Goal: Information Seeking & Learning: Check status

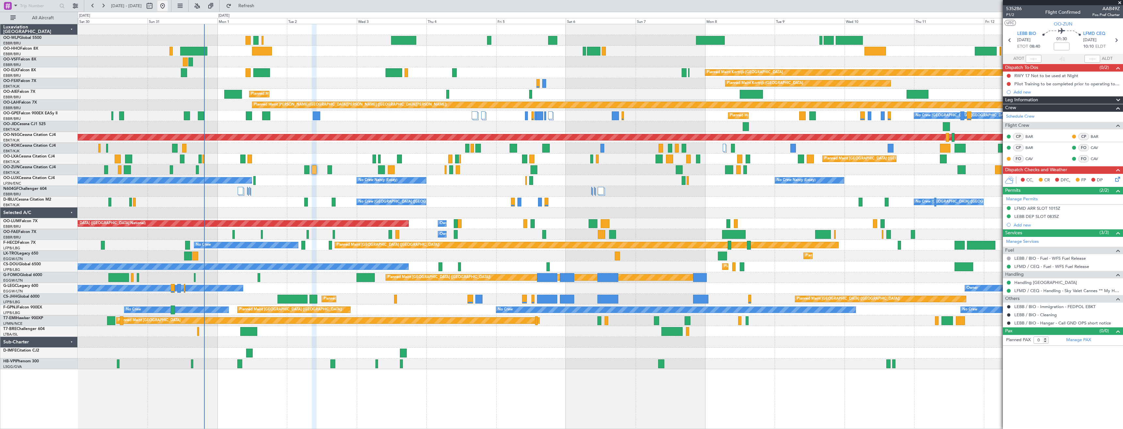
click at [168, 5] on button at bounding box center [162, 6] width 10 height 10
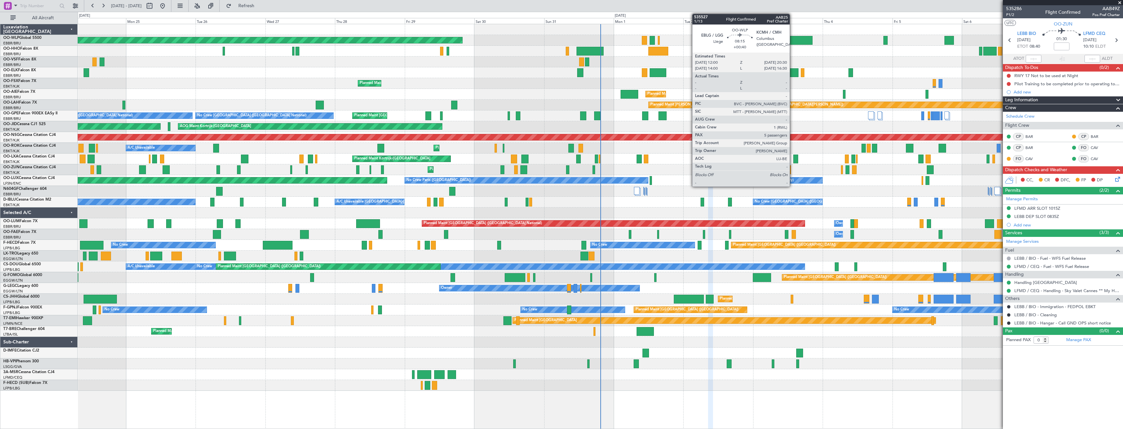
click at [793, 43] on div at bounding box center [800, 40] width 25 height 9
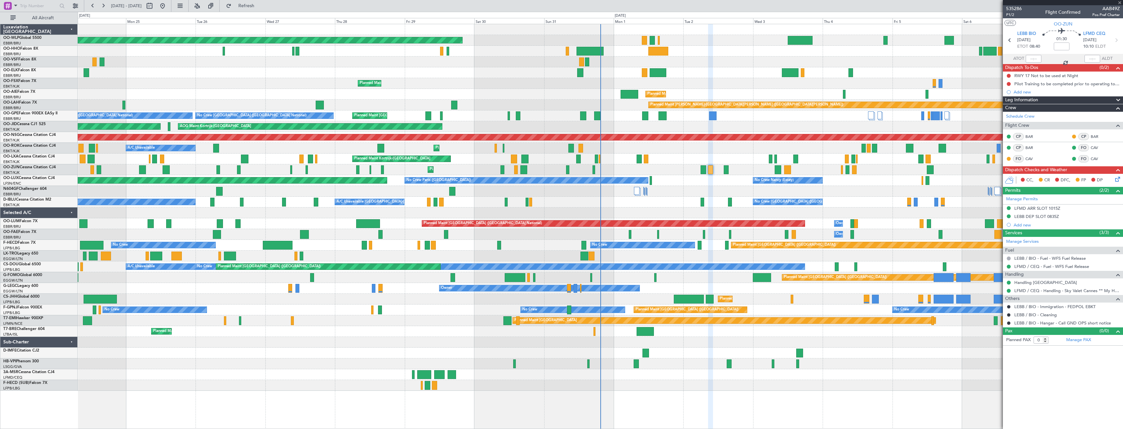
type input "+00:40"
type input "5"
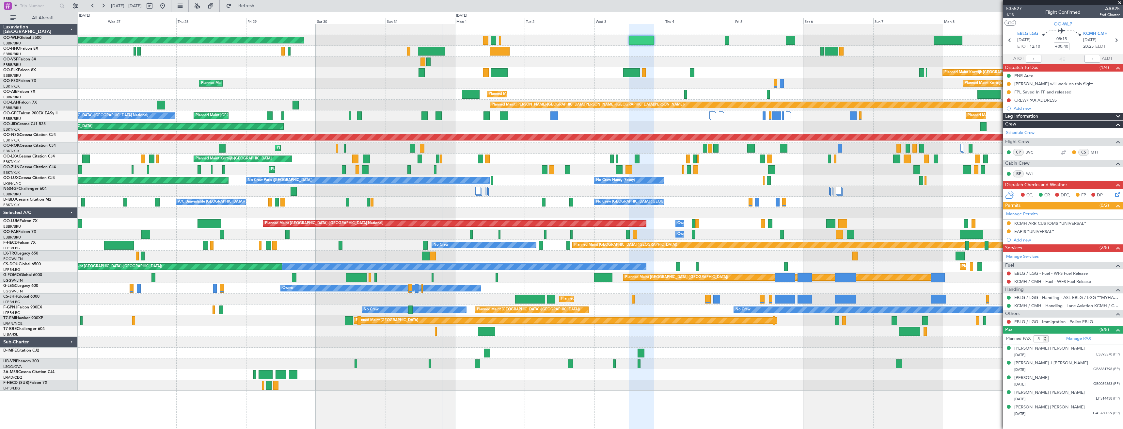
click at [789, 75] on div "Planned Maint [GEOGRAPHIC_DATA] ([GEOGRAPHIC_DATA]) Planned Maint [GEOGRAPHIC_D…" at bounding box center [600, 207] width 1045 height 366
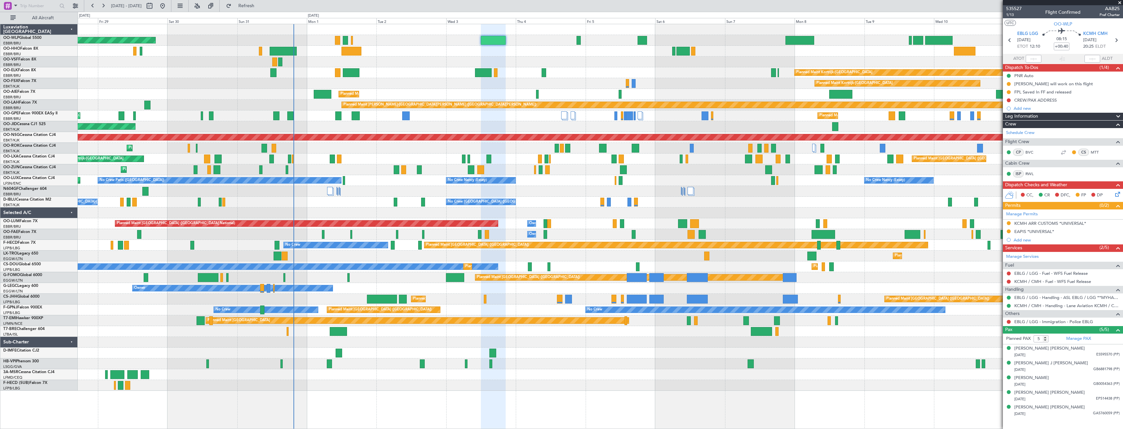
click at [794, 73] on div "Planned Maint [GEOGRAPHIC_DATA] ([GEOGRAPHIC_DATA]) Planned Maint [GEOGRAPHIC_D…" at bounding box center [600, 207] width 1045 height 366
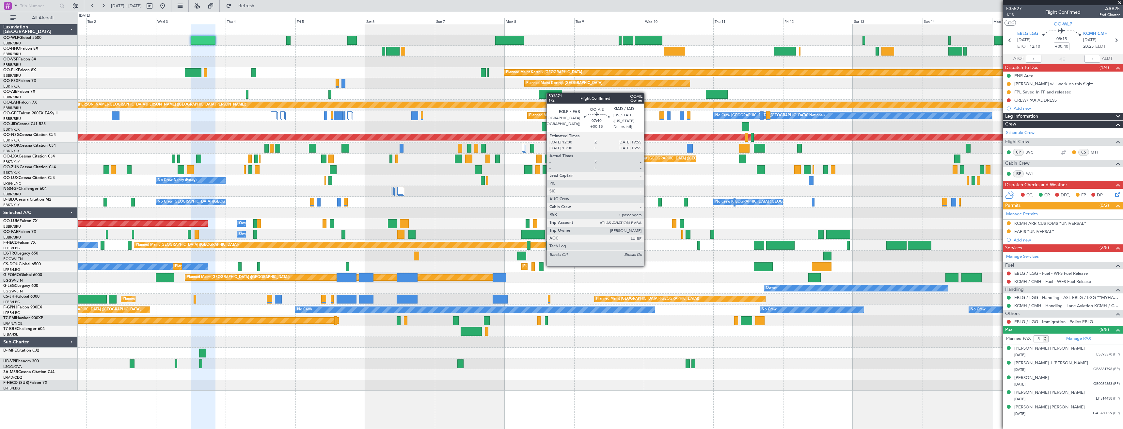
click at [548, 93] on div "Planned Maint [GEOGRAPHIC_DATA] ([GEOGRAPHIC_DATA]) Planned Maint [GEOGRAPHIC_D…" at bounding box center [600, 207] width 1045 height 366
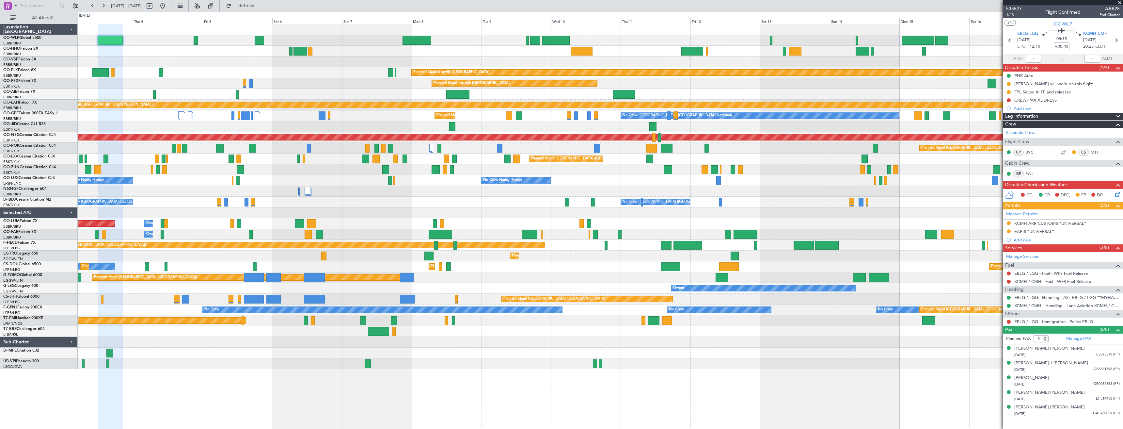
click at [879, 48] on div "Planned Maint Kortrijk-[GEOGRAPHIC_DATA] Planned Maint [GEOGRAPHIC_DATA]-[GEOGR…" at bounding box center [600, 196] width 1045 height 345
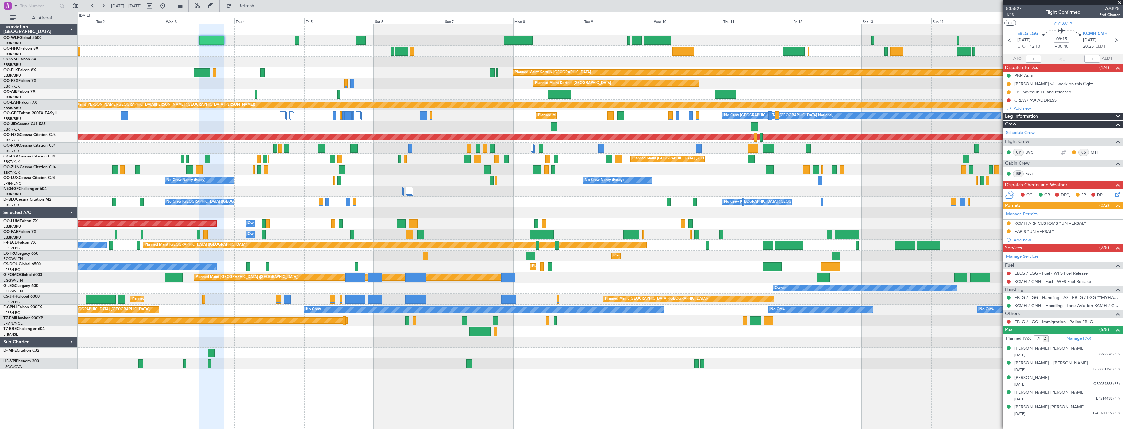
click at [1066, 46] on fb-app "[DATE] - [DATE] Refresh Quick Links All Aircraft Planned Maint [GEOGRAPHIC_DATA…" at bounding box center [561, 217] width 1123 height 424
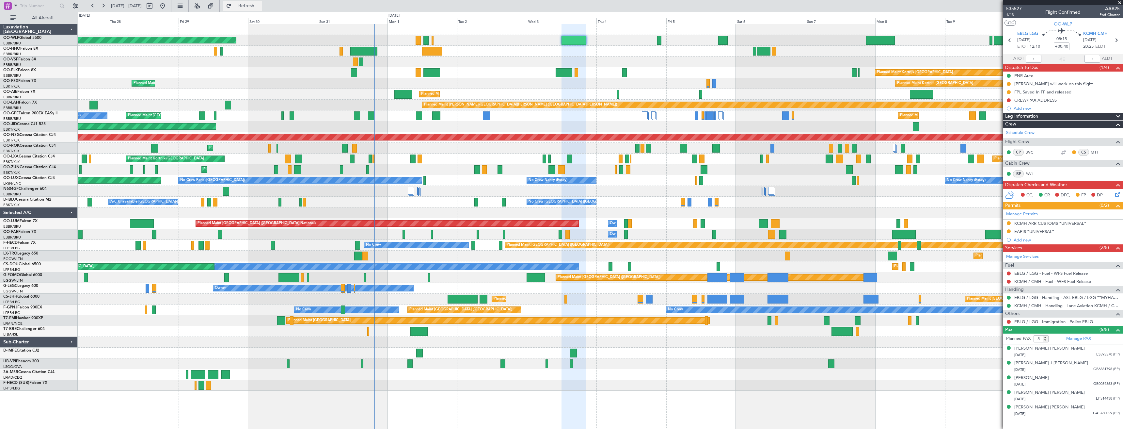
click at [260, 7] on span "Refresh" at bounding box center [246, 6] width 27 height 5
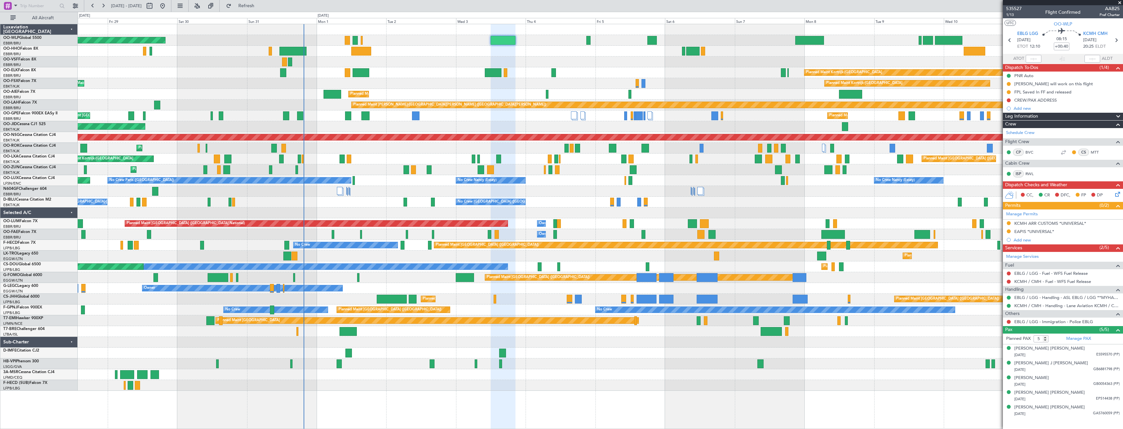
click at [719, 162] on div "Planned Maint [GEOGRAPHIC_DATA] ([GEOGRAPHIC_DATA]) Planned Maint [GEOGRAPHIC_D…" at bounding box center [600, 207] width 1045 height 366
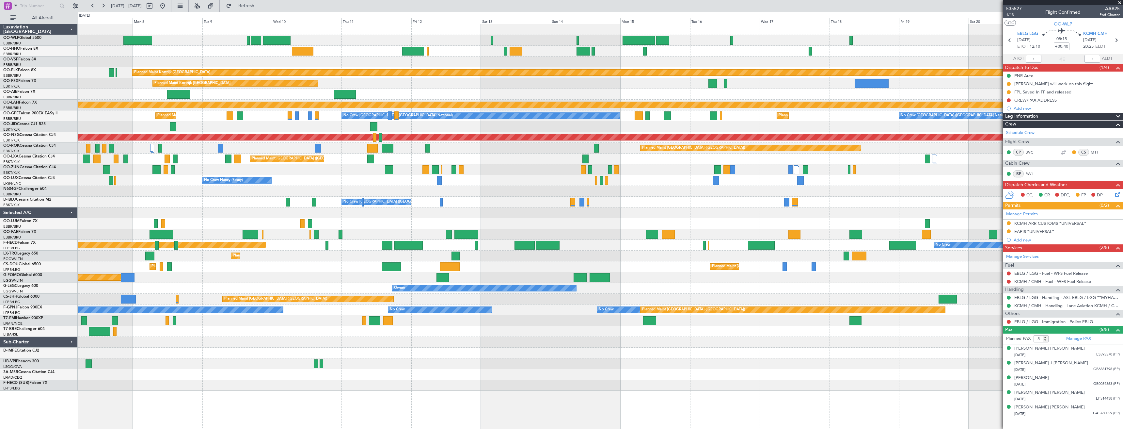
click at [205, 233] on div "Planned Maint Kortrijk-[GEOGRAPHIC_DATA] Planned Maint [GEOGRAPHIC_DATA]-[GEOGR…" at bounding box center [600, 207] width 1045 height 366
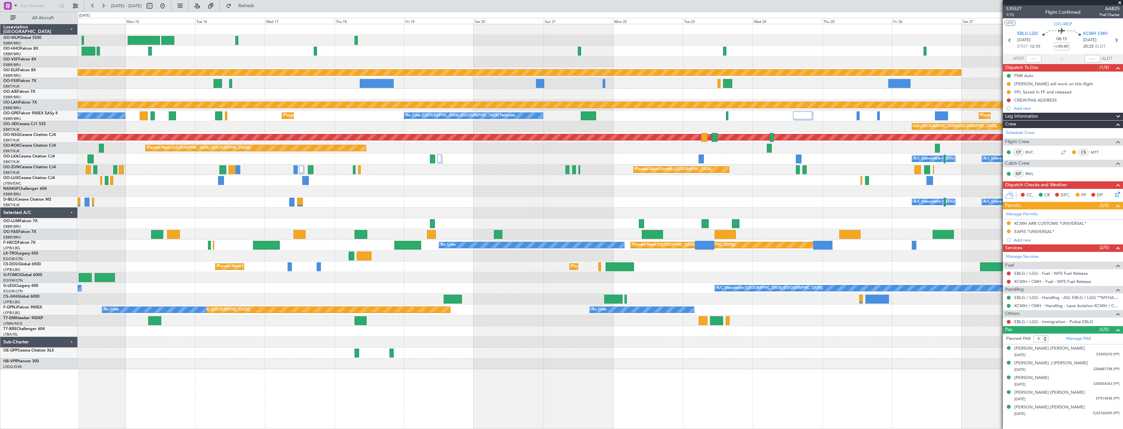
click at [288, 223] on div "Planned Maint Kortrijk-[GEOGRAPHIC_DATA] Planned Maint [GEOGRAPHIC_DATA]-[GEOGR…" at bounding box center [600, 196] width 1045 height 345
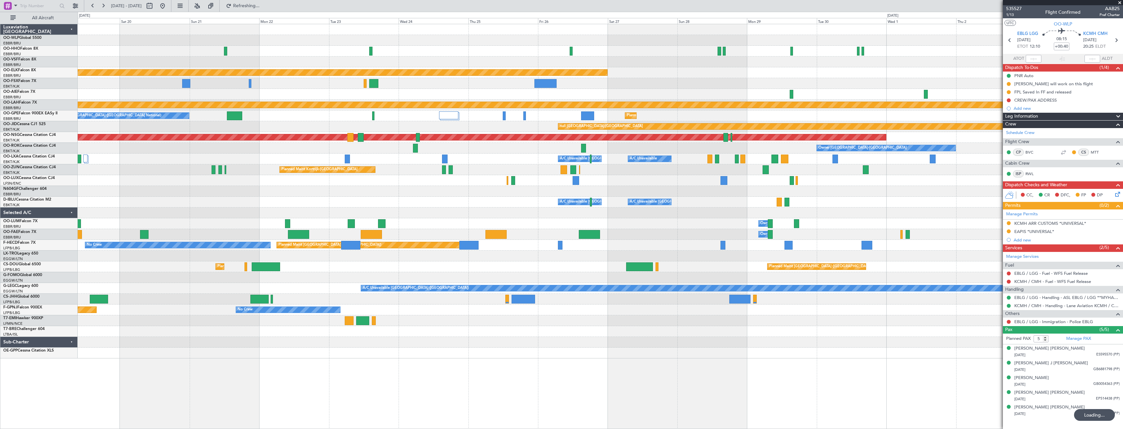
click at [354, 212] on div "Planned Maint Kortrijk-[GEOGRAPHIC_DATA] Planned [GEOGRAPHIC_DATA][PERSON_NAME]…" at bounding box center [600, 191] width 1045 height 334
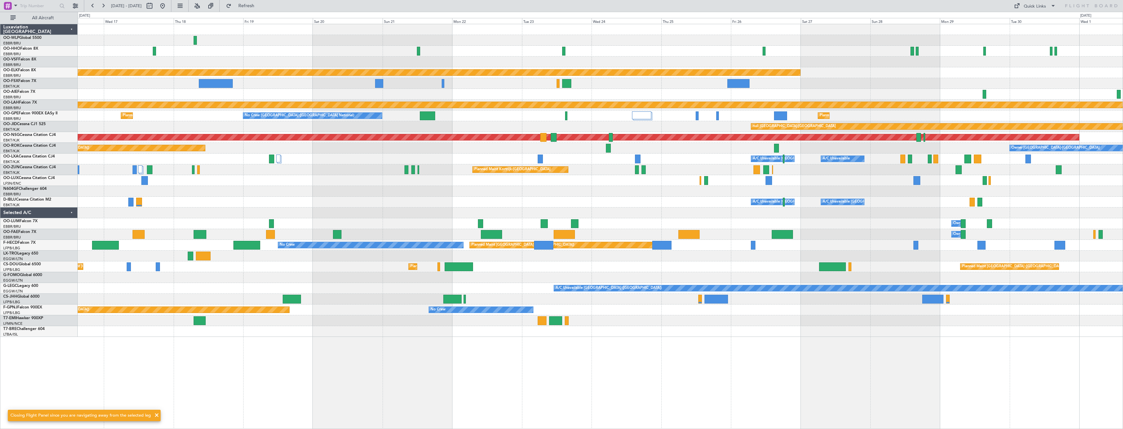
click at [853, 176] on div "Planned Maint Kortrijk-[GEOGRAPHIC_DATA] Planned [GEOGRAPHIC_DATA][PERSON_NAME]…" at bounding box center [600, 180] width 1045 height 312
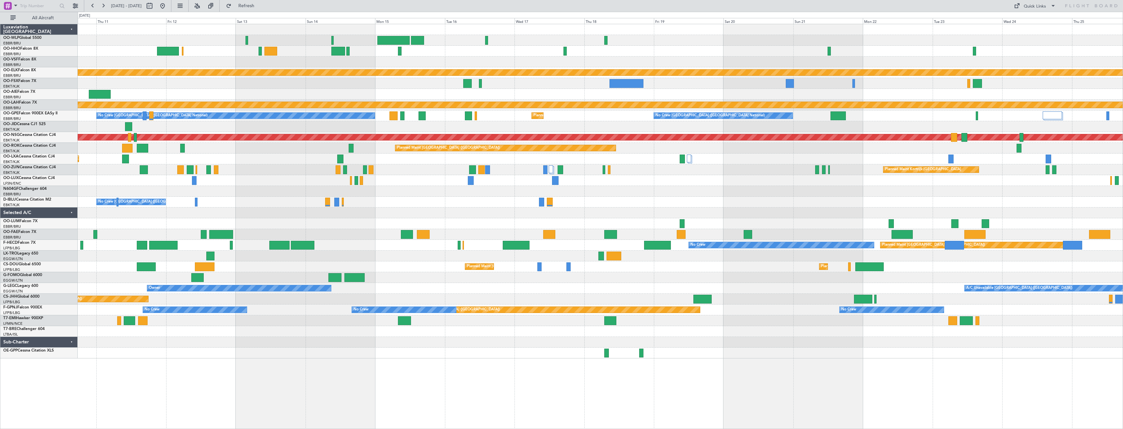
click at [767, 176] on div "No Crew Nancy (Essey)" at bounding box center [600, 180] width 1045 height 11
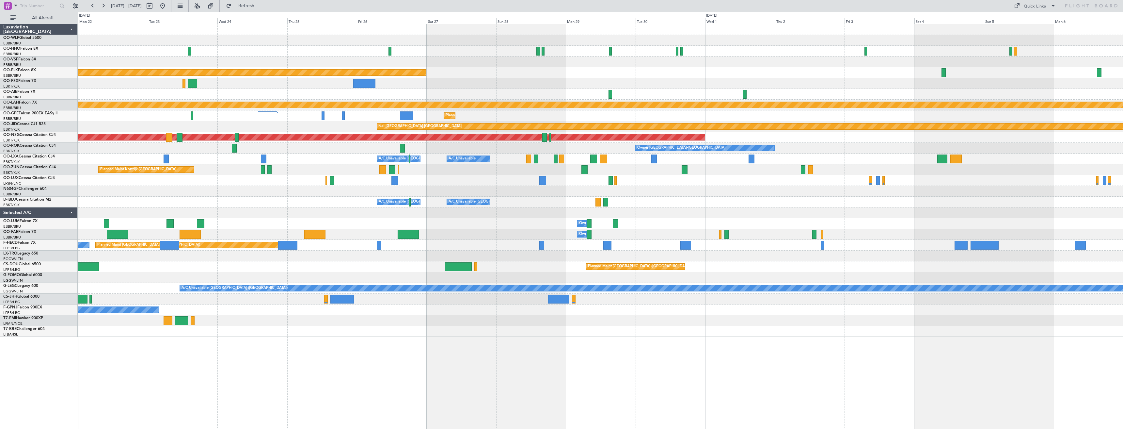
click at [646, 206] on div "Planned Maint Kortrijk-[GEOGRAPHIC_DATA] Planned [GEOGRAPHIC_DATA][PERSON_NAME]…" at bounding box center [600, 180] width 1045 height 312
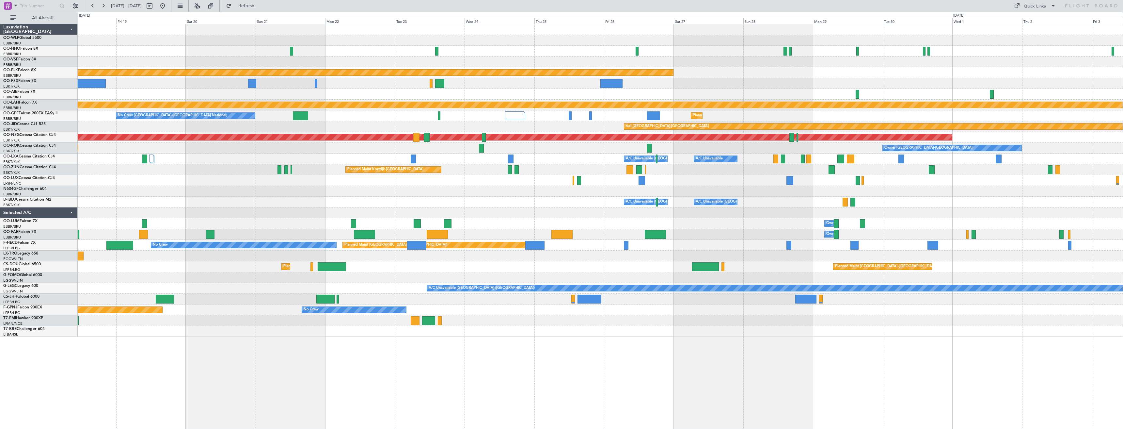
click at [713, 195] on div "Planned Maint Kortrijk-[GEOGRAPHIC_DATA] Planned [GEOGRAPHIC_DATA][PERSON_NAME]…" at bounding box center [600, 180] width 1045 height 312
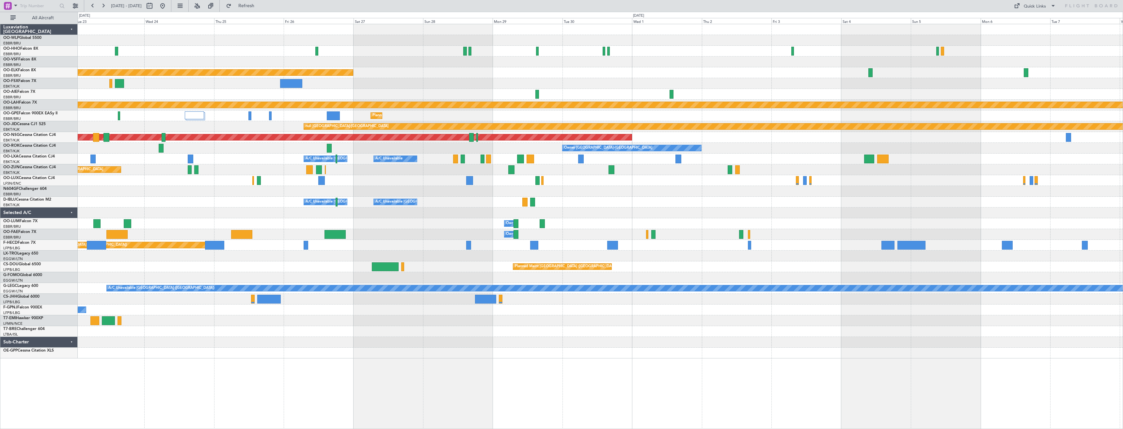
click at [590, 252] on div "Planned Maint Kortrijk-[GEOGRAPHIC_DATA] Planned [GEOGRAPHIC_DATA][PERSON_NAME]…" at bounding box center [600, 191] width 1045 height 334
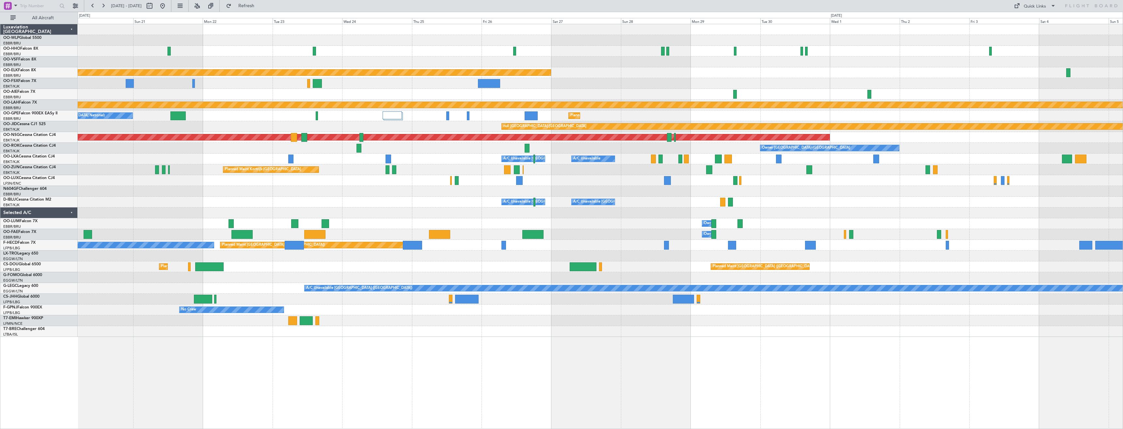
click at [723, 204] on div "Planned Maint Kortrijk-[GEOGRAPHIC_DATA] Planned [GEOGRAPHIC_DATA][PERSON_NAME]…" at bounding box center [600, 180] width 1045 height 312
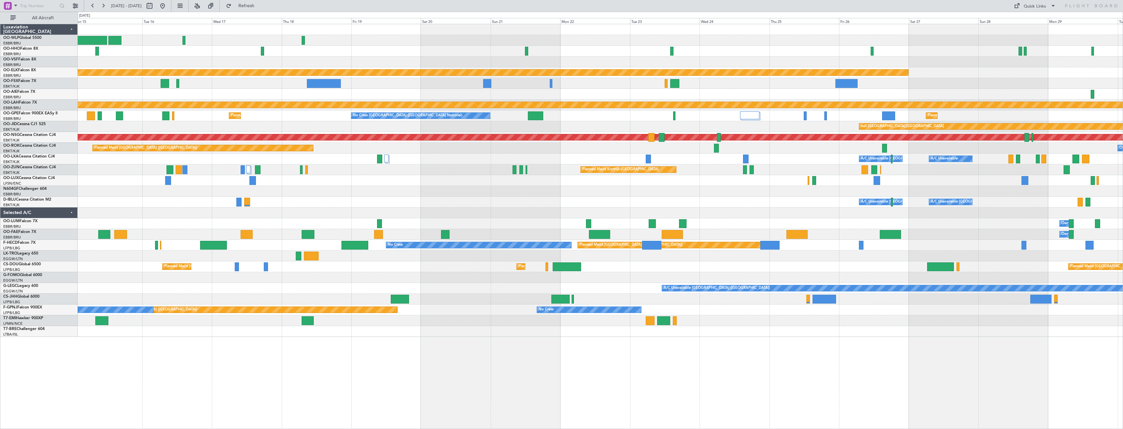
click at [606, 202] on div "A/C Unavailable [GEOGRAPHIC_DATA] ([GEOGRAPHIC_DATA] National) A/C Unavailable …" at bounding box center [600, 202] width 1045 height 11
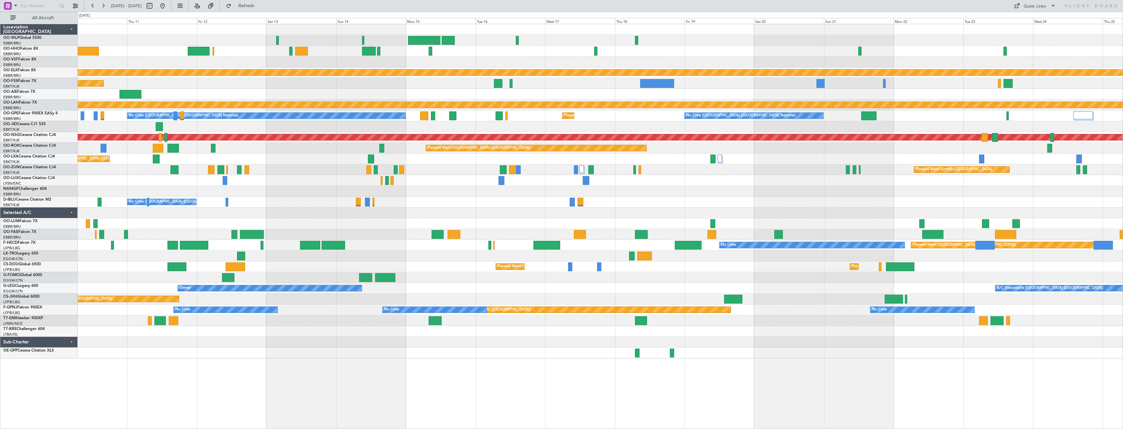
click at [717, 188] on div "Planned Maint Kortrijk-[GEOGRAPHIC_DATA] Planned Maint [GEOGRAPHIC_DATA]-[GEOGR…" at bounding box center [600, 191] width 1045 height 334
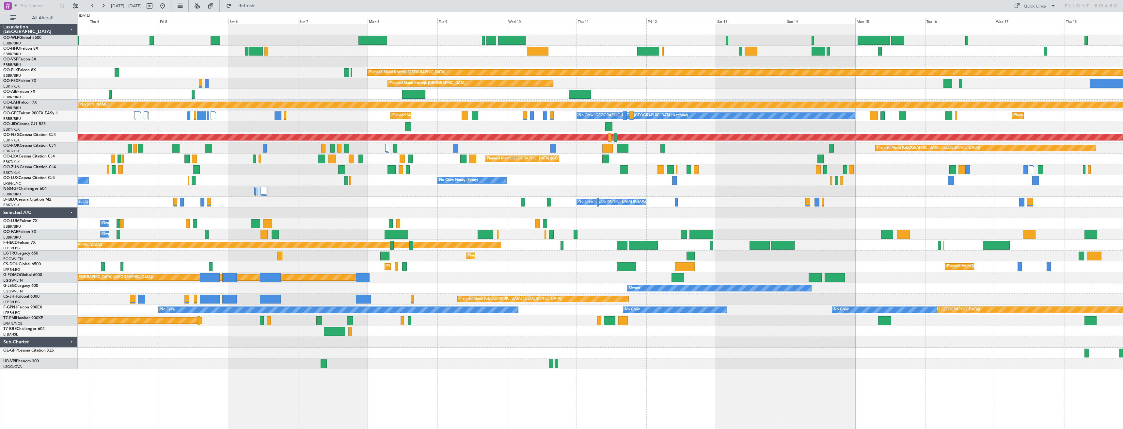
click at [677, 171] on div "Planned Maint Kortrijk-[GEOGRAPHIC_DATA]" at bounding box center [600, 169] width 1045 height 11
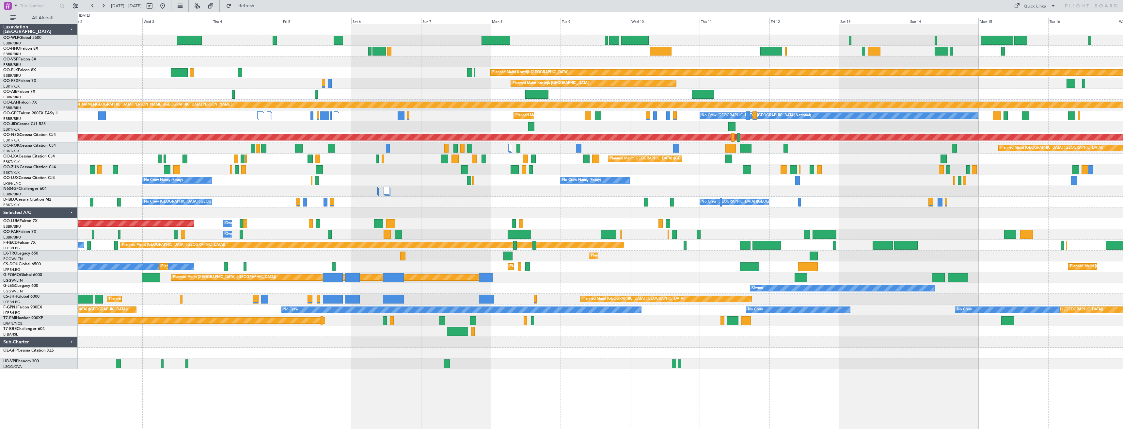
click at [656, 169] on div "Planned Maint Kortrijk-[GEOGRAPHIC_DATA]" at bounding box center [600, 169] width 1045 height 11
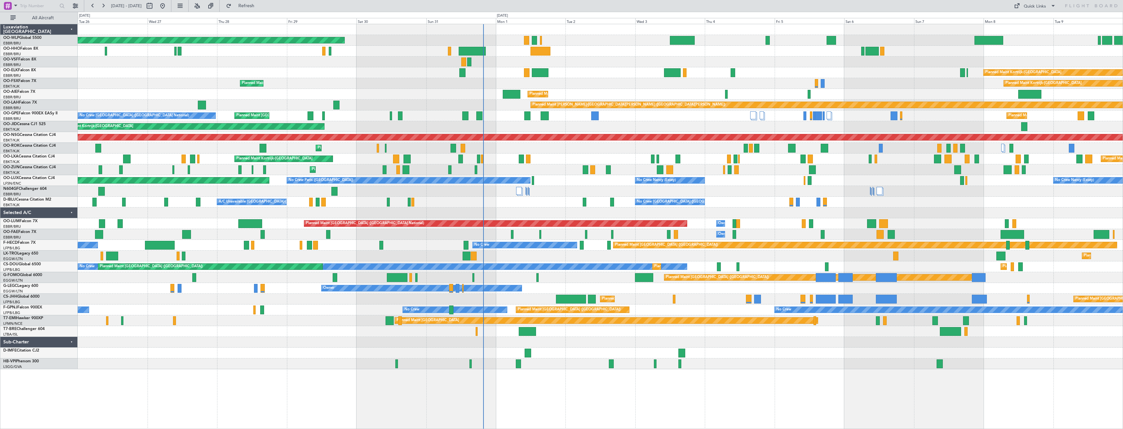
click at [845, 153] on div "Planned Maint [GEOGRAPHIC_DATA] ([GEOGRAPHIC_DATA]) Planned Maint [GEOGRAPHIC_D…" at bounding box center [600, 196] width 1045 height 345
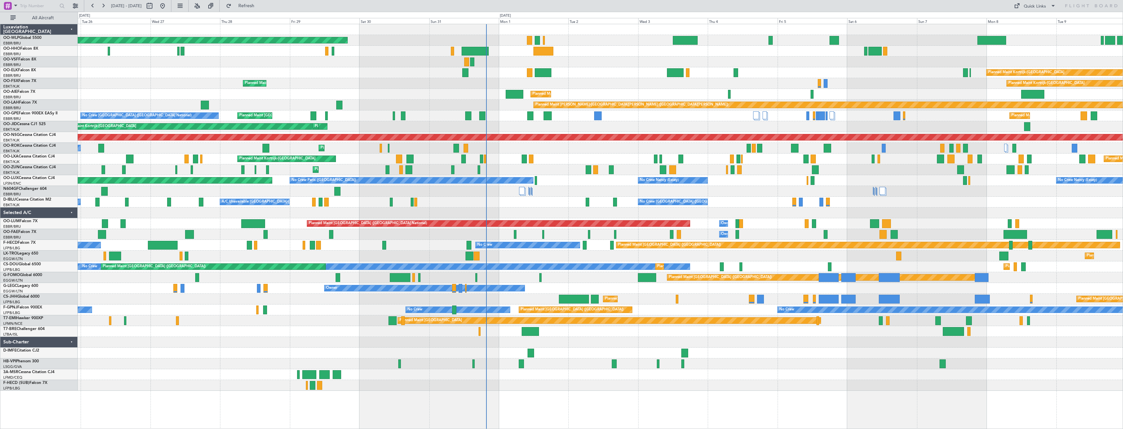
click at [388, 157] on div "Planned Maint [GEOGRAPHIC_DATA] ([GEOGRAPHIC_DATA] National) Planned Maint [GEO…" at bounding box center [600, 158] width 1045 height 11
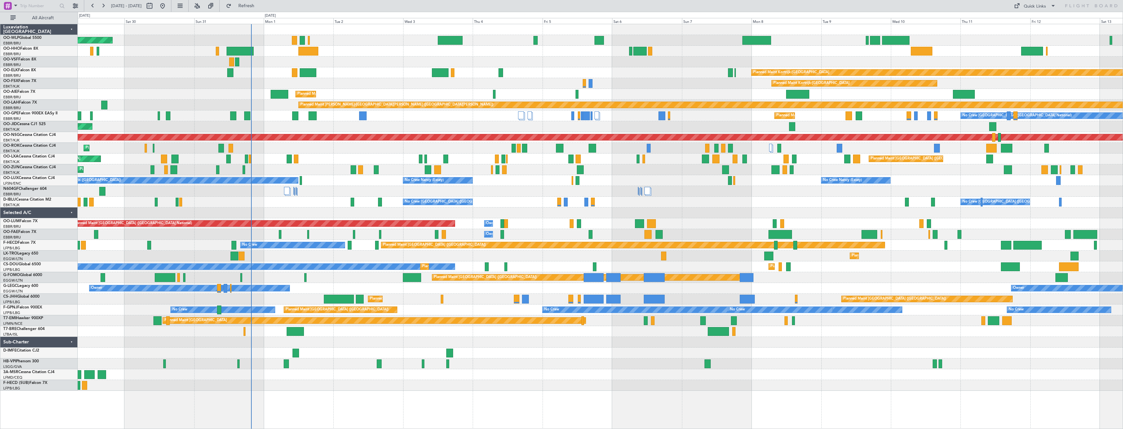
click at [457, 215] on div "Planned Maint [GEOGRAPHIC_DATA] ([GEOGRAPHIC_DATA]) Planned Maint [GEOGRAPHIC_D…" at bounding box center [600, 207] width 1045 height 366
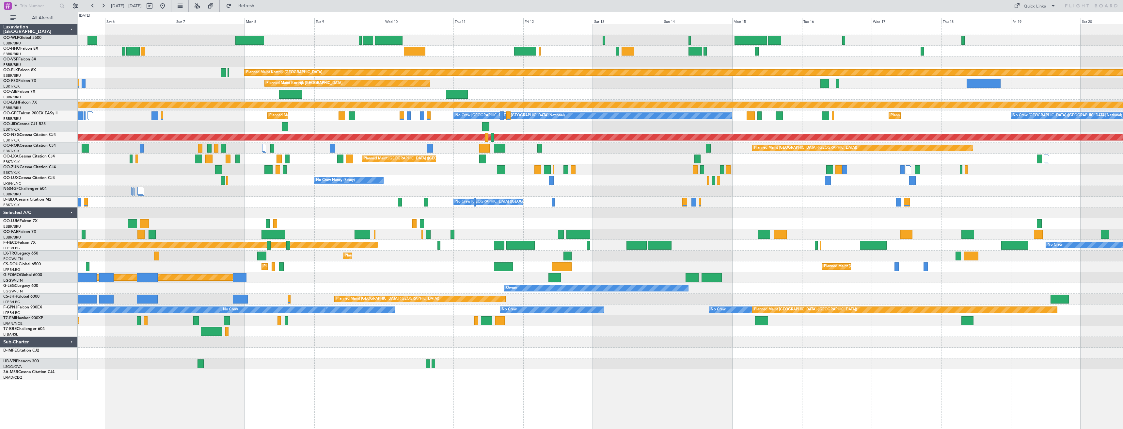
click at [400, 248] on div "Planned Maint Kortrijk-[GEOGRAPHIC_DATA] Planned Maint [GEOGRAPHIC_DATA]-[GEOGR…" at bounding box center [600, 202] width 1045 height 356
